Goal: Information Seeking & Learning: Learn about a topic

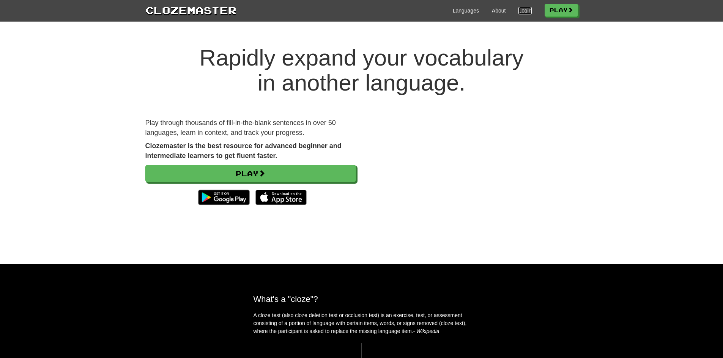
click at [522, 12] on link "Login" at bounding box center [524, 11] width 13 height 8
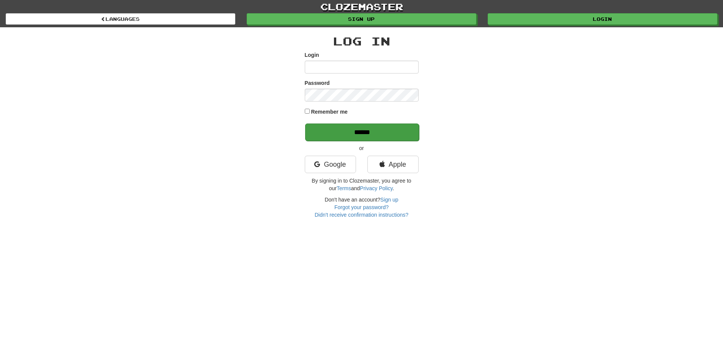
type input "*******"
click at [362, 129] on input "******" at bounding box center [362, 132] width 114 height 17
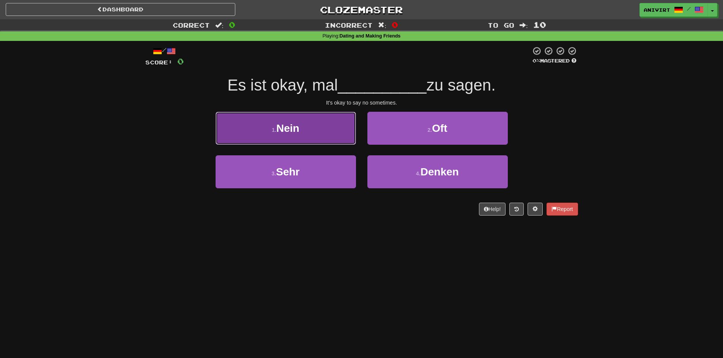
click at [333, 142] on button "1 . Nein" at bounding box center [285, 128] width 140 height 33
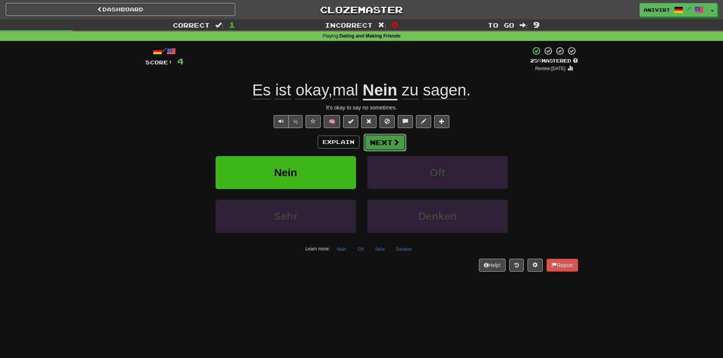
click at [393, 142] on span at bounding box center [396, 142] width 7 height 7
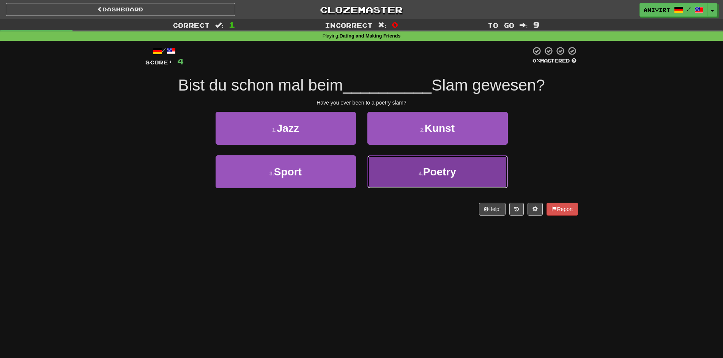
click at [447, 179] on button "4 . Poetry" at bounding box center [437, 172] width 140 height 33
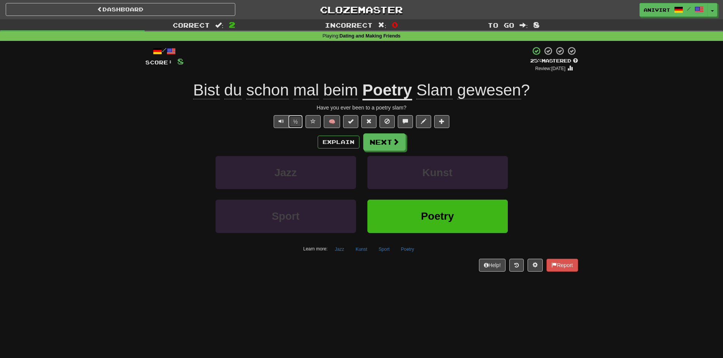
click at [290, 122] on button "½" at bounding box center [295, 121] width 14 height 13
click at [376, 143] on button "Next" at bounding box center [384, 142] width 42 height 17
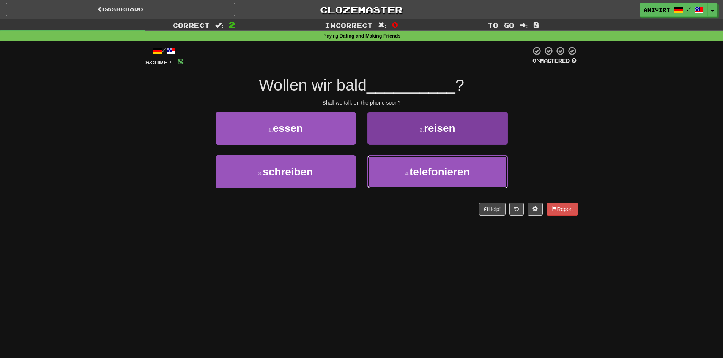
drag, startPoint x: 436, startPoint y: 179, endPoint x: 458, endPoint y: 187, distance: 23.3
click at [437, 179] on button "4 . telefonieren" at bounding box center [437, 172] width 140 height 33
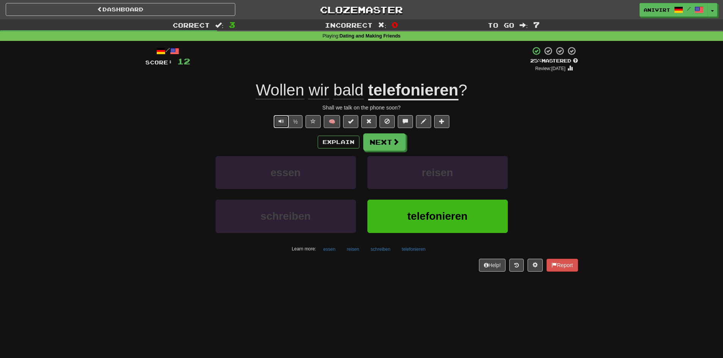
click at [284, 123] on button "Text-to-speech controls" at bounding box center [280, 121] width 15 height 13
click at [397, 146] on button "Next" at bounding box center [384, 142] width 42 height 17
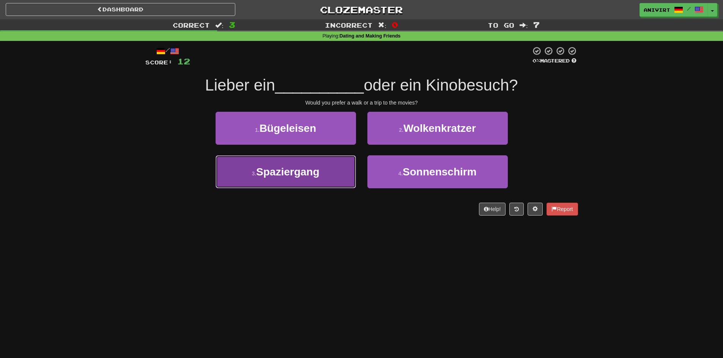
click at [292, 176] on span "Spaziergang" at bounding box center [287, 172] width 63 height 12
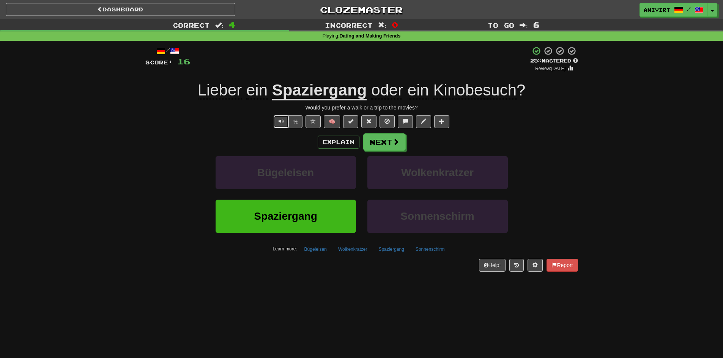
click at [280, 119] on span "Text-to-speech controls" at bounding box center [280, 121] width 5 height 5
click at [283, 121] on button "Text-to-speech controls" at bounding box center [280, 121] width 15 height 13
click at [295, 119] on button "½" at bounding box center [295, 121] width 14 height 13
click at [393, 141] on span at bounding box center [396, 142] width 7 height 7
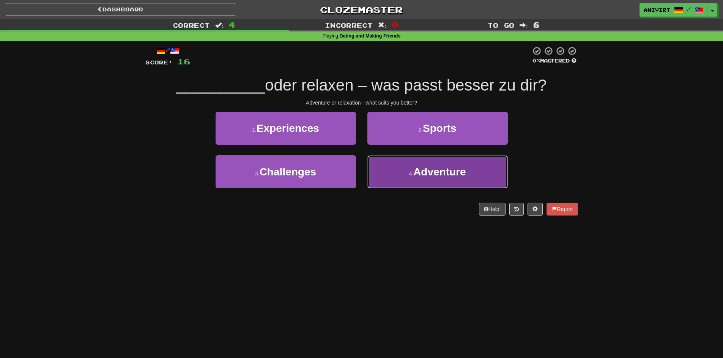
click at [458, 183] on button "4 . Adventure" at bounding box center [437, 172] width 140 height 33
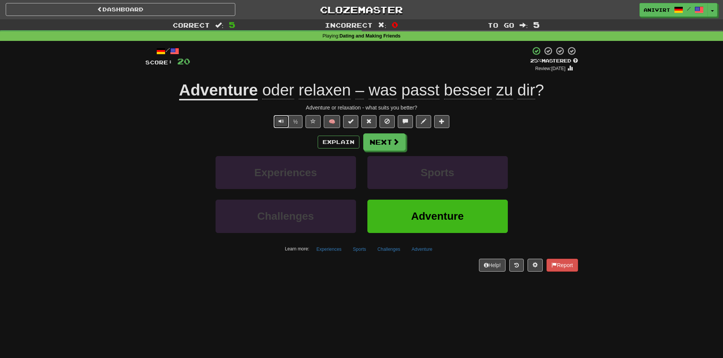
click at [282, 120] on span "Text-to-speech controls" at bounding box center [280, 121] width 5 height 5
click at [384, 148] on button "Next" at bounding box center [384, 142] width 42 height 17
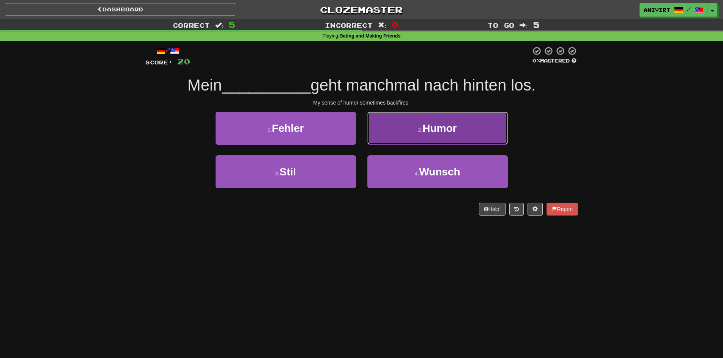
click at [483, 135] on button "2 . Humor" at bounding box center [437, 128] width 140 height 33
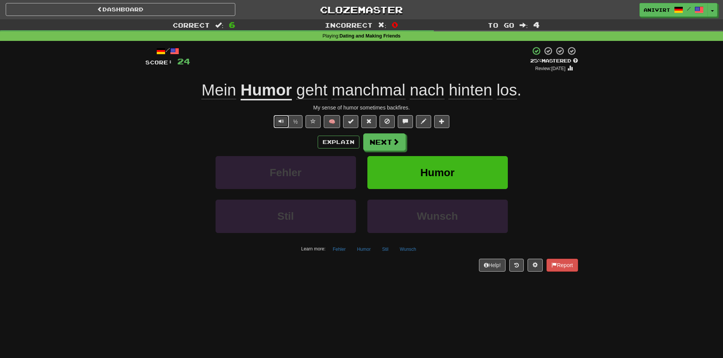
click at [280, 125] on button "Text-to-speech controls" at bounding box center [280, 121] width 15 height 13
click at [294, 123] on button "½" at bounding box center [295, 121] width 14 height 13
click at [281, 123] on span "Text-to-speech controls" at bounding box center [280, 121] width 5 height 5
click at [393, 143] on span at bounding box center [396, 142] width 7 height 7
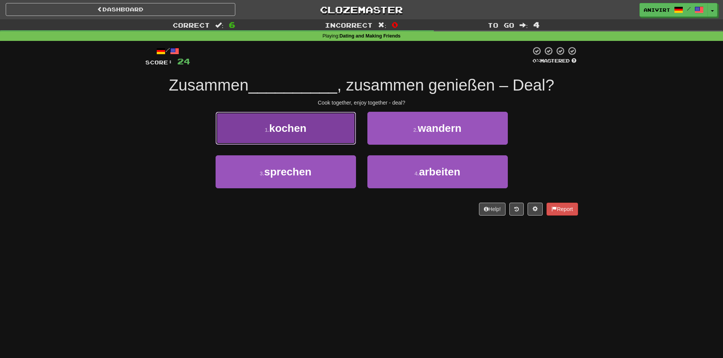
click at [314, 139] on button "1 . kochen" at bounding box center [285, 128] width 140 height 33
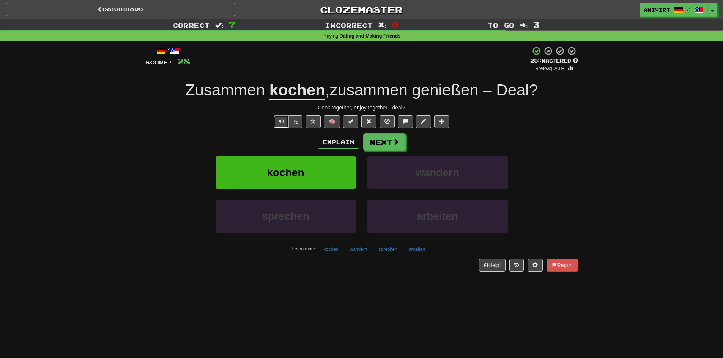
click at [276, 124] on button "Text-to-speech controls" at bounding box center [280, 121] width 15 height 13
click at [377, 142] on button "Next" at bounding box center [384, 142] width 42 height 17
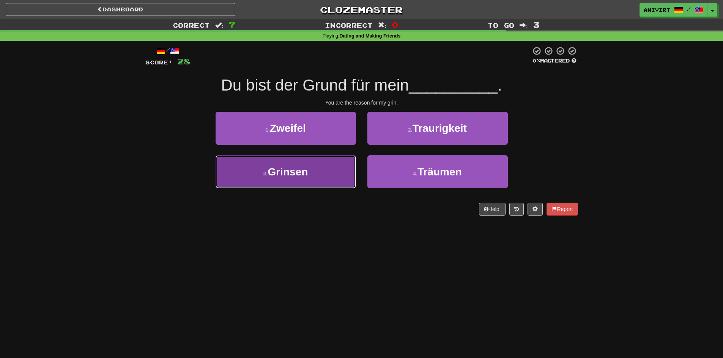
click at [304, 178] on button "3 . Grinsen" at bounding box center [285, 172] width 140 height 33
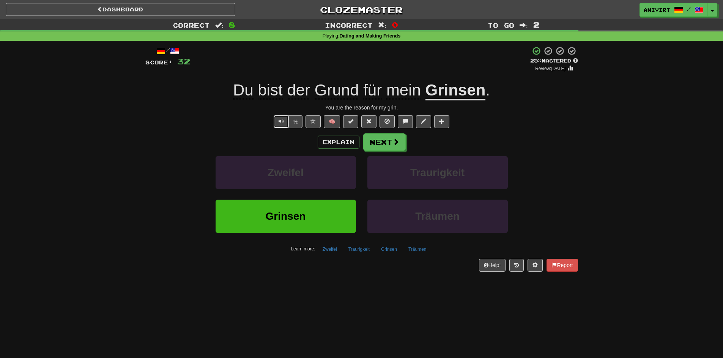
click at [281, 123] on span "Text-to-speech controls" at bounding box center [280, 121] width 5 height 5
click at [379, 145] on button "Next" at bounding box center [384, 142] width 42 height 17
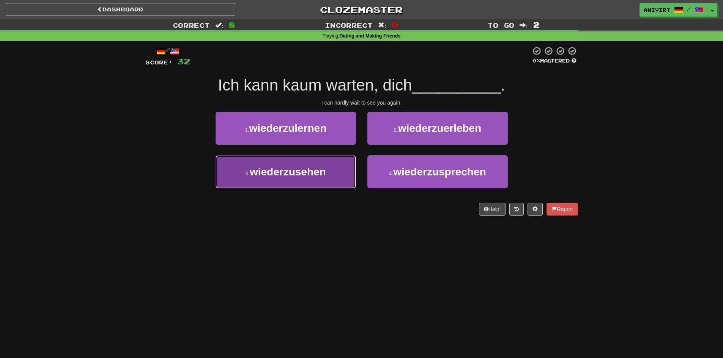
click at [326, 178] on button "3 . wiederzusehen" at bounding box center [285, 172] width 140 height 33
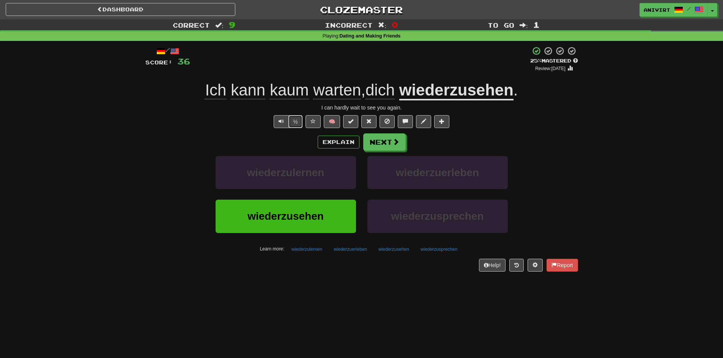
click at [295, 123] on button "½" at bounding box center [295, 121] width 14 height 13
click at [278, 121] on span "Text-to-speech controls" at bounding box center [280, 121] width 5 height 5
click at [402, 148] on button "Next" at bounding box center [384, 142] width 42 height 17
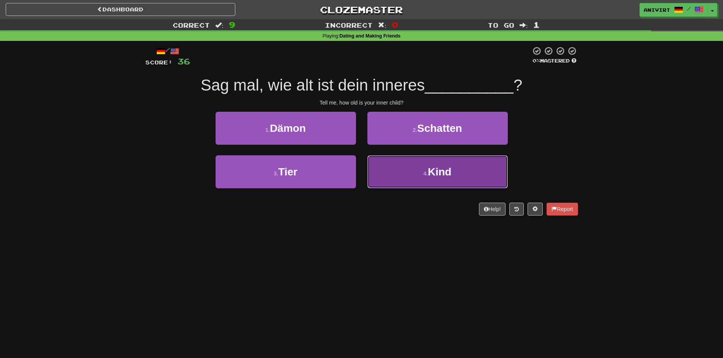
click at [429, 175] on span "Kind" at bounding box center [440, 172] width 24 height 12
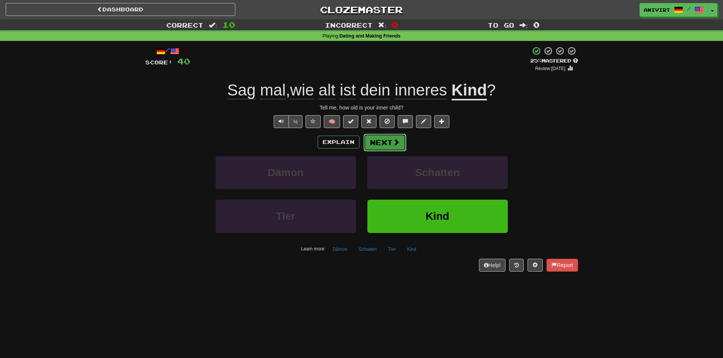
click at [397, 140] on span at bounding box center [396, 142] width 7 height 7
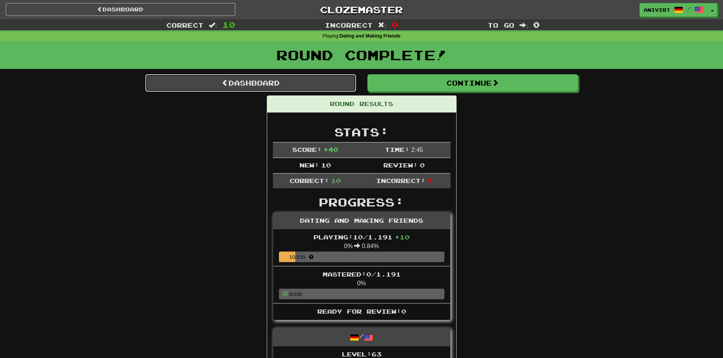
click at [332, 88] on link "Dashboard" at bounding box center [250, 82] width 211 height 17
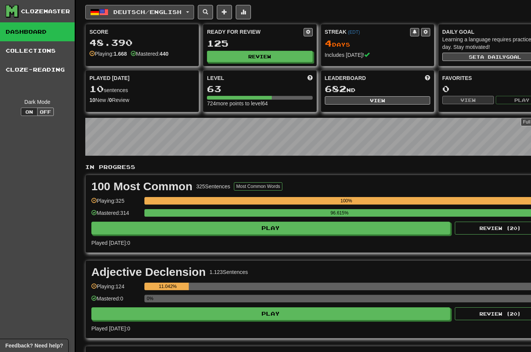
click at [189, 11] on span "button" at bounding box center [187, 12] width 3 height 2
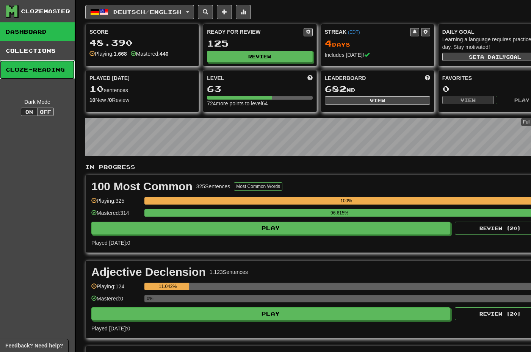
click at [31, 74] on link "Cloze-Reading" at bounding box center [37, 69] width 75 height 19
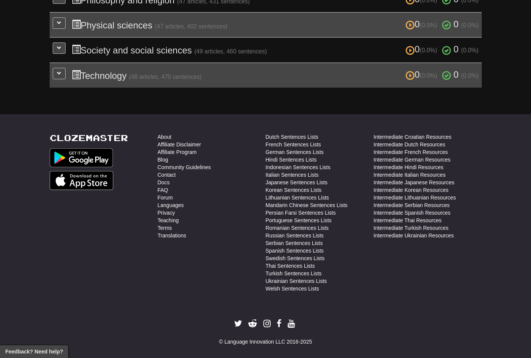
scroll to position [395, 0]
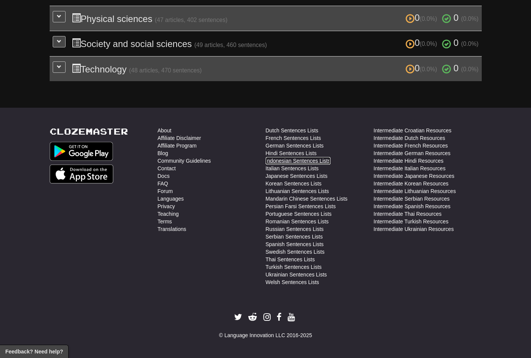
click at [318, 159] on link "Indonesian Sentences Lists" at bounding box center [298, 161] width 65 height 8
click at [281, 148] on link "German Sentences Lists" at bounding box center [295, 146] width 58 height 8
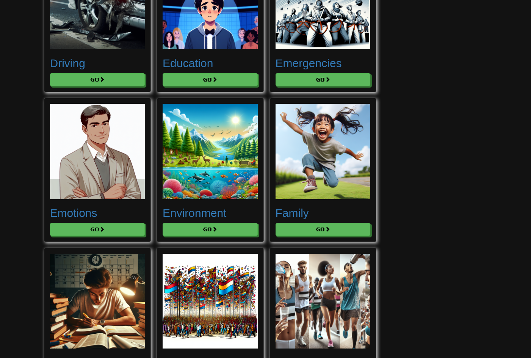
scroll to position [1479, 0]
